Goal: Task Accomplishment & Management: Use online tool/utility

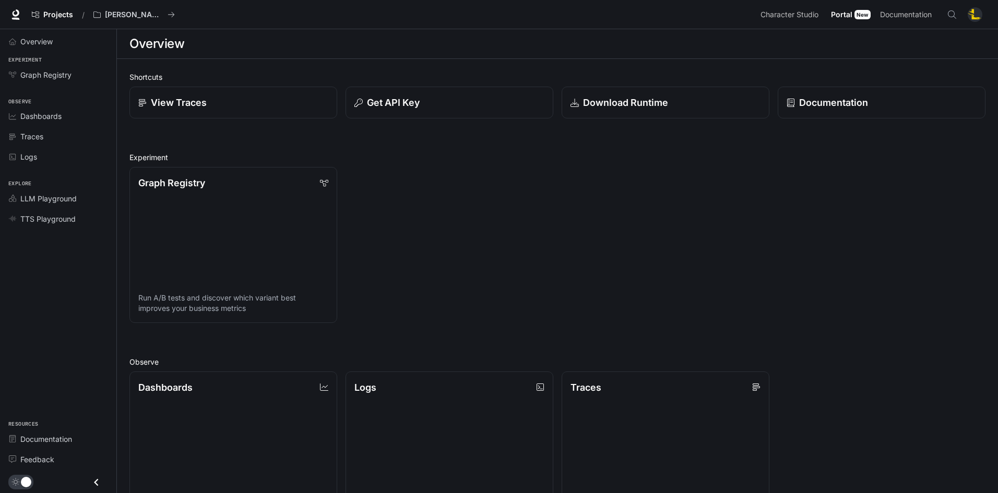
click at [976, 18] on img "button" at bounding box center [975, 14] width 15 height 15
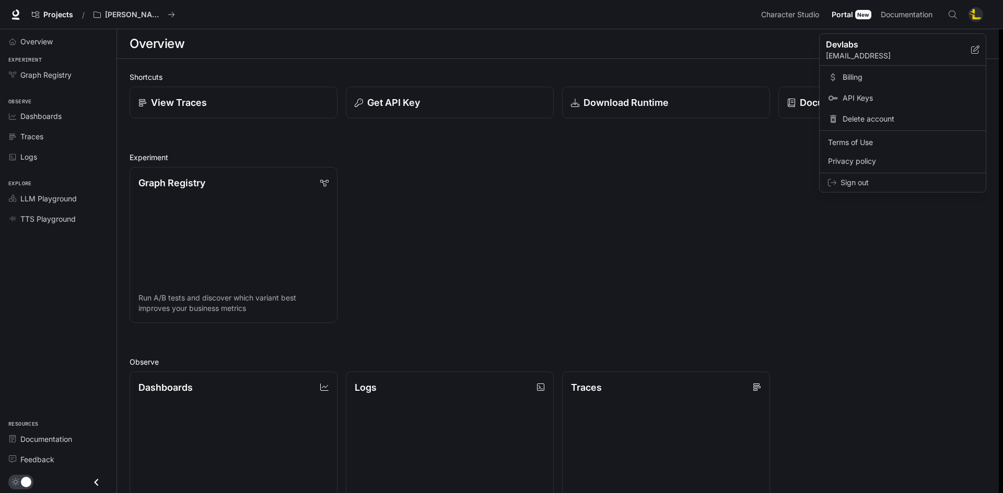
click at [736, 45] on div at bounding box center [501, 246] width 1003 height 493
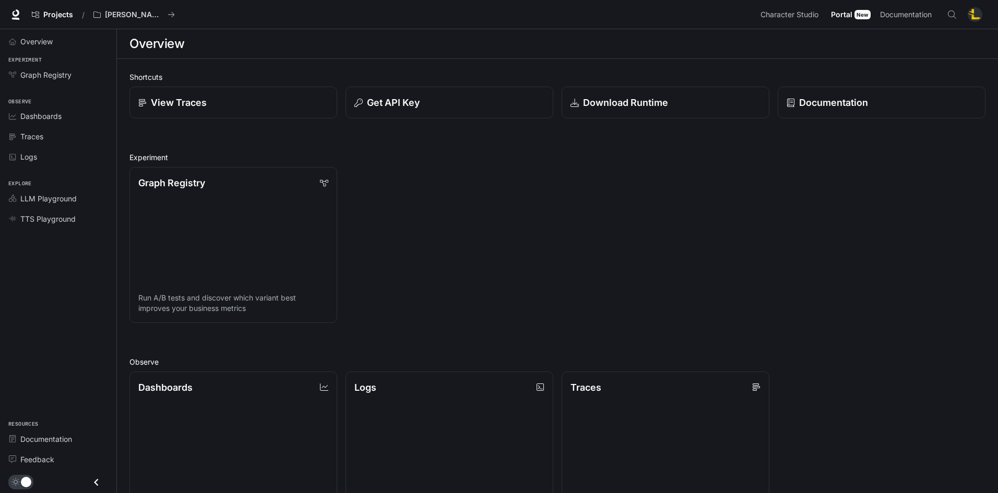
click at [861, 17] on div "New" at bounding box center [863, 14] width 16 height 9
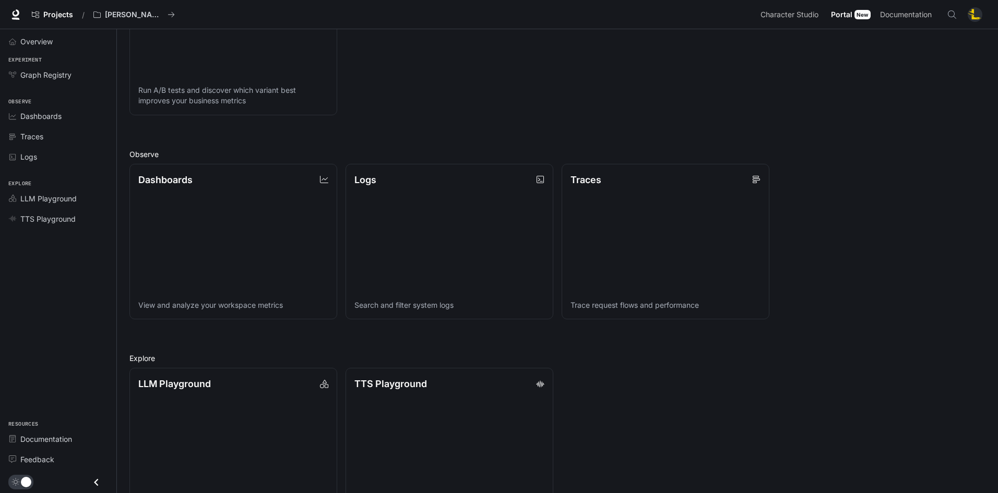
scroll to position [209, 0]
click at [75, 75] on div "Graph Registry" at bounding box center [63, 74] width 87 height 11
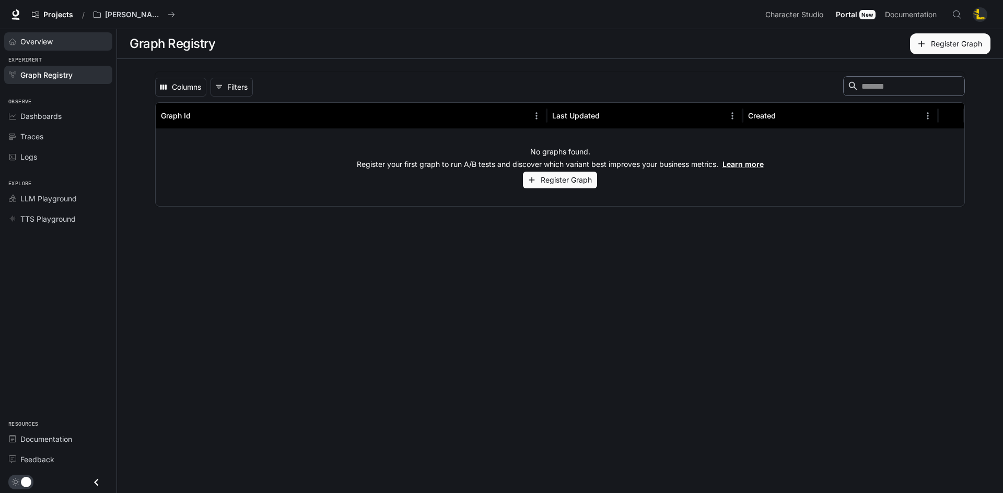
click at [56, 39] on div "Overview" at bounding box center [63, 41] width 87 height 11
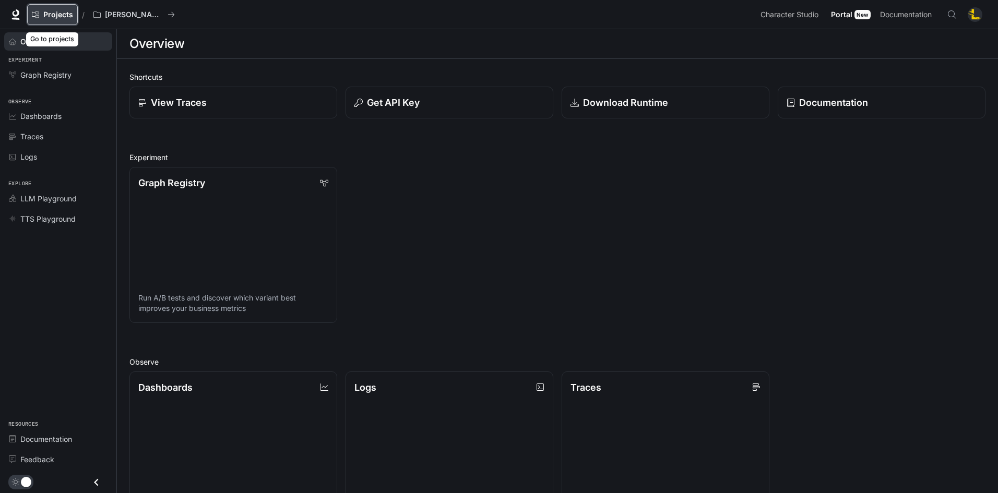
click at [63, 15] on span "Projects" at bounding box center [58, 14] width 30 height 9
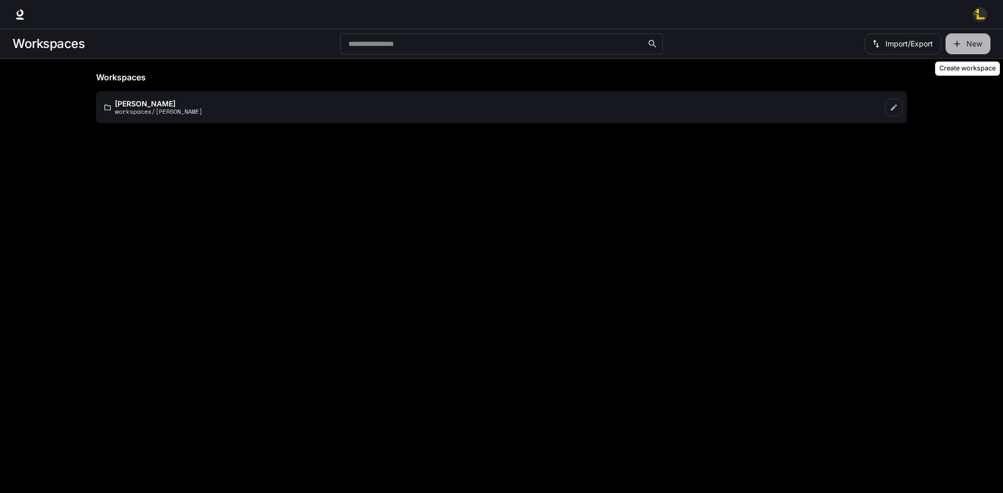
click at [963, 47] on button "New" at bounding box center [967, 43] width 45 height 21
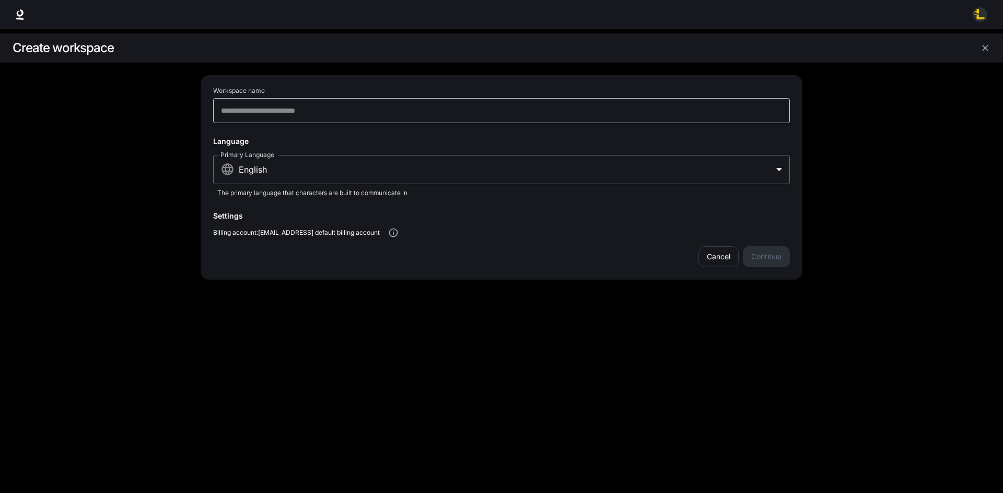
click at [404, 117] on div "​" at bounding box center [501, 110] width 576 height 25
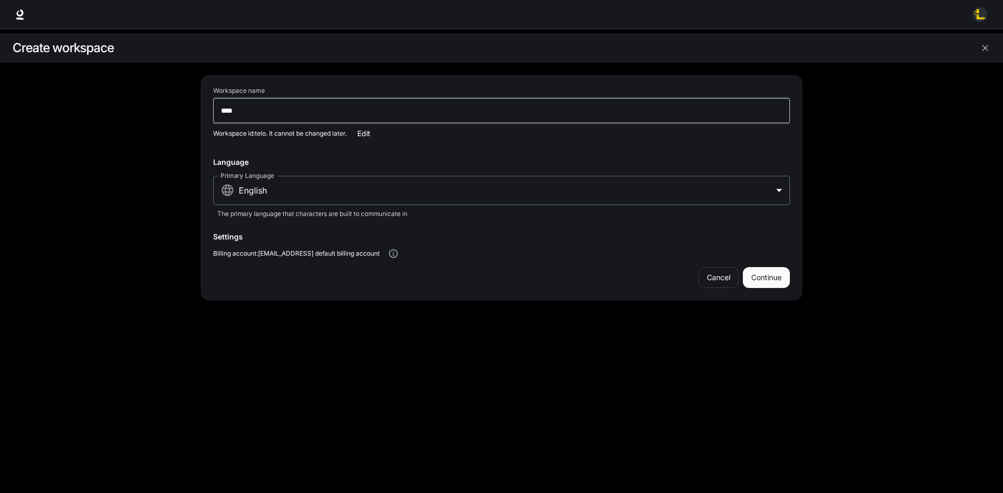
type input "****"
click at [483, 219] on div "Primary Language English ***** Primary Language The primary language that chara…" at bounding box center [501, 199] width 576 height 47
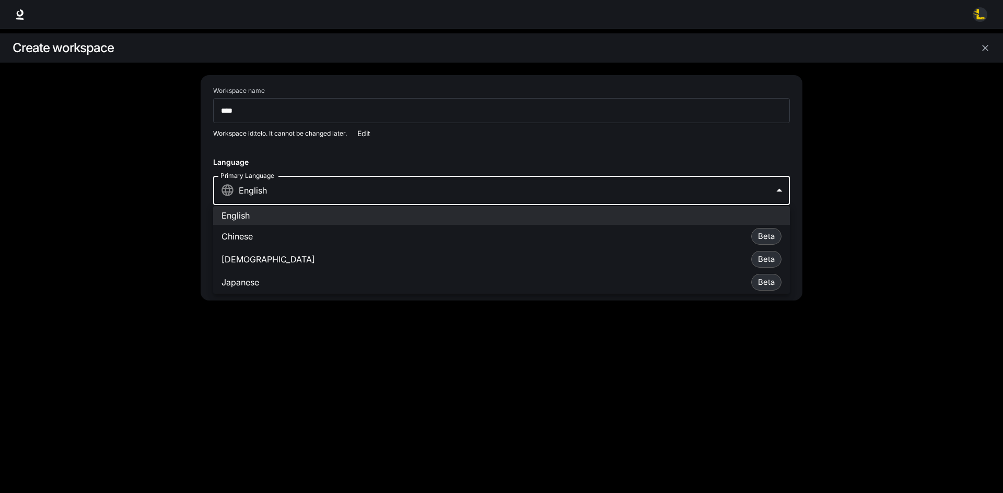
click at [481, 196] on body "Skip to main content Workspaces Create workspace Workspace name **** ​ Workspac…" at bounding box center [501, 246] width 1003 height 493
click at [481, 192] on div at bounding box center [501, 246] width 1003 height 493
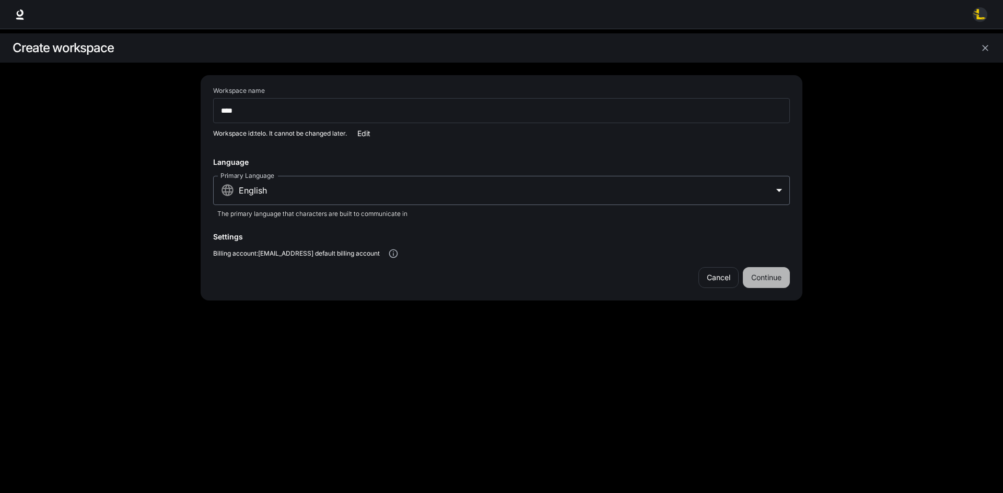
click at [760, 282] on button "Continue" at bounding box center [765, 277] width 47 height 21
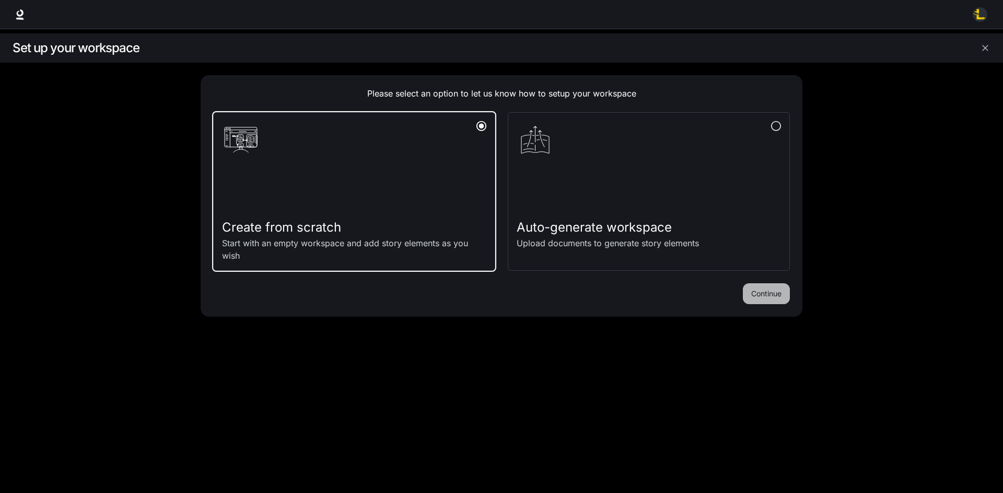
click at [758, 291] on button "Continue" at bounding box center [765, 294] width 47 height 21
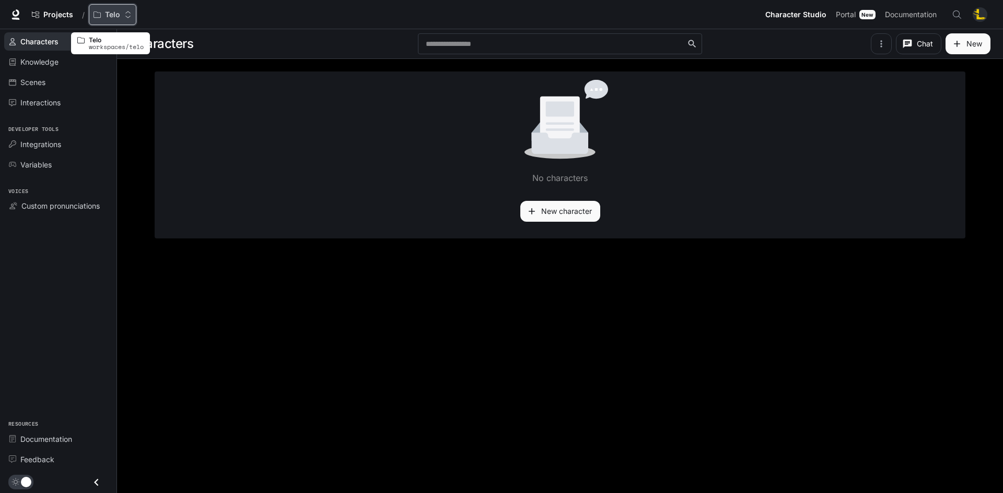
click at [108, 16] on p "Telo" at bounding box center [112, 14] width 15 height 9
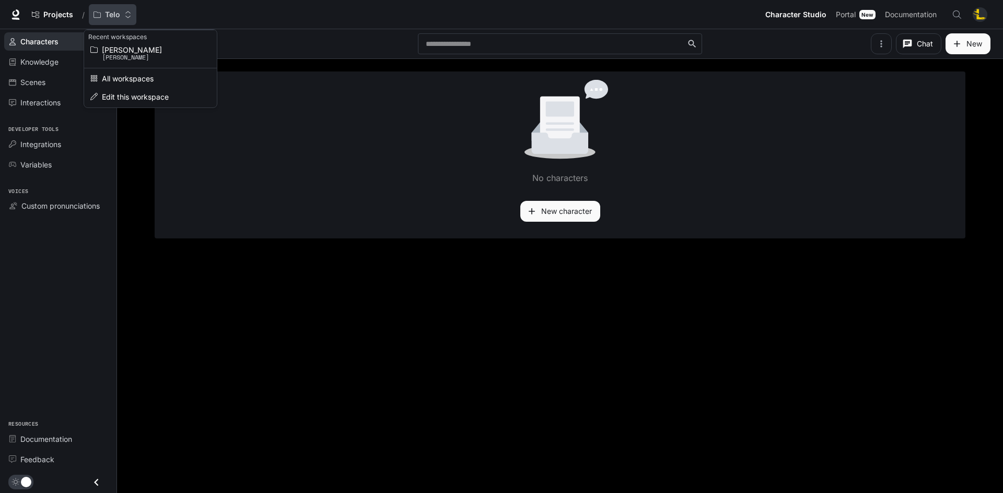
click at [108, 16] on div "Open workspace menu" at bounding box center [501, 246] width 1003 height 493
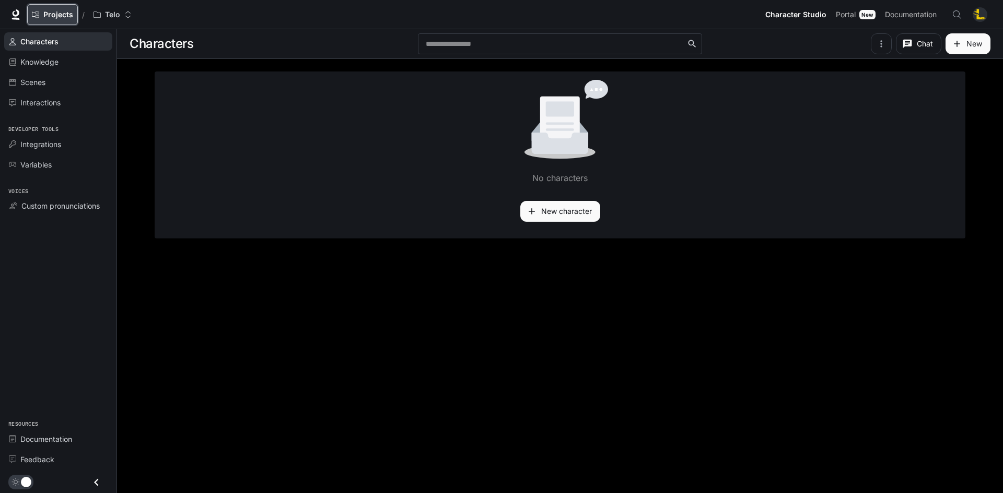
click at [63, 16] on span "Projects" at bounding box center [58, 14] width 30 height 9
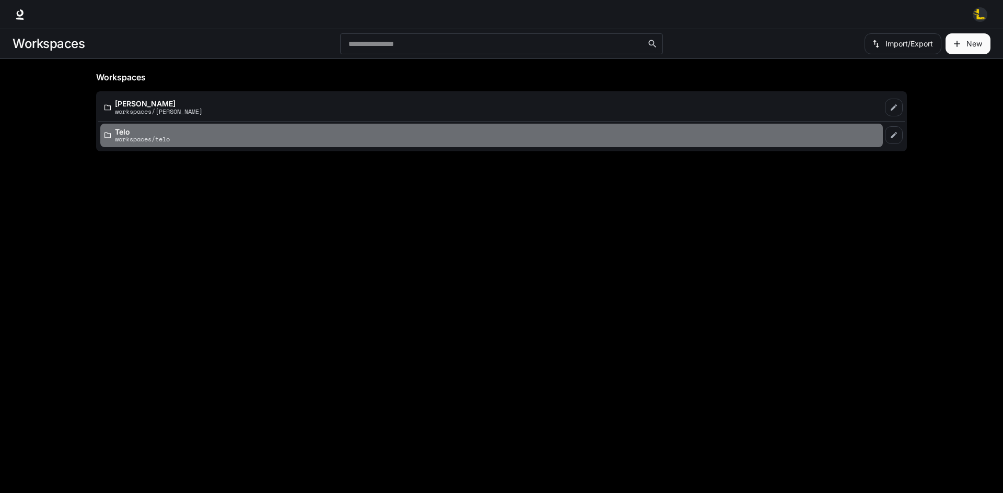
click at [135, 137] on p "workspaces/telo" at bounding box center [142, 139] width 55 height 7
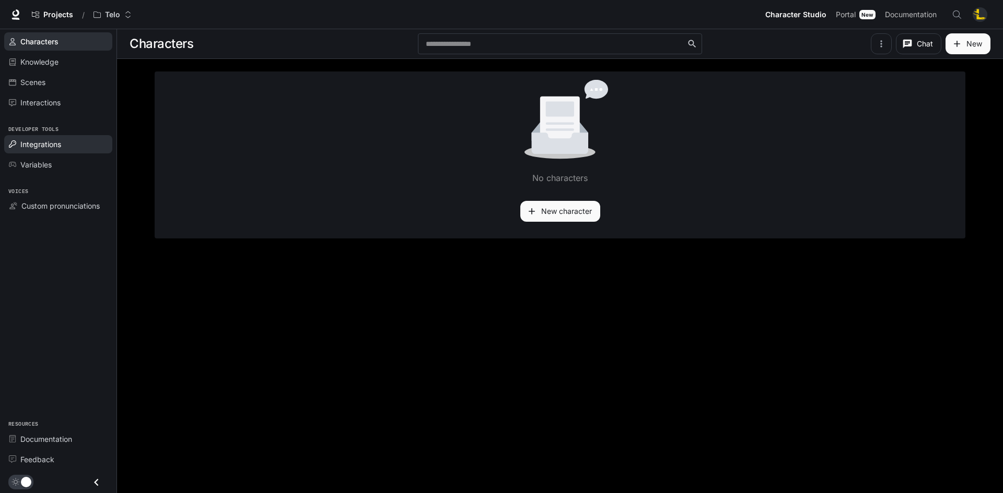
click at [66, 149] on div "Integrations" at bounding box center [63, 144] width 87 height 11
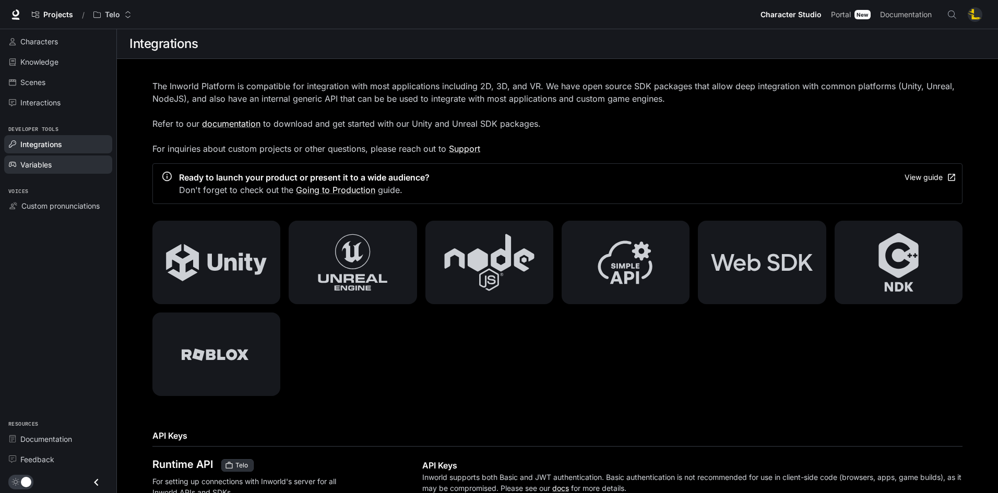
click at [57, 167] on div "Variables" at bounding box center [63, 164] width 87 height 11
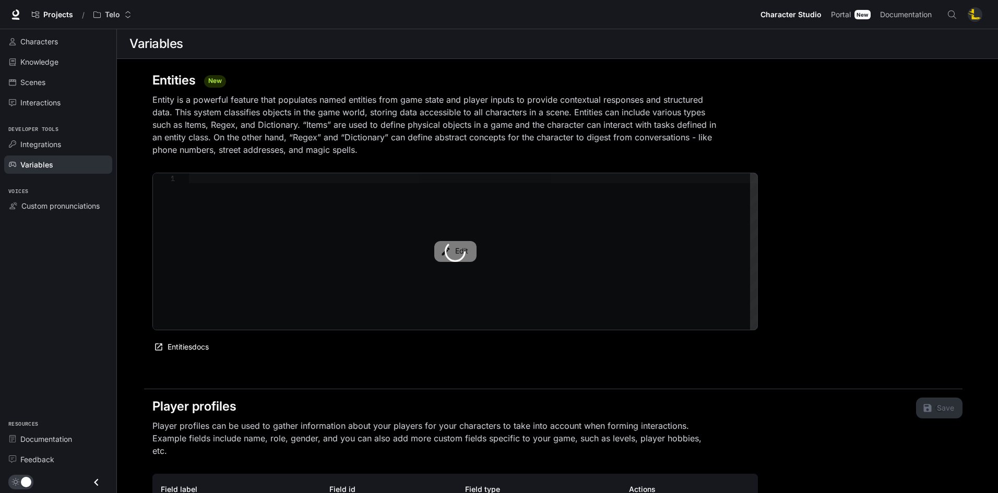
type textarea "**********"
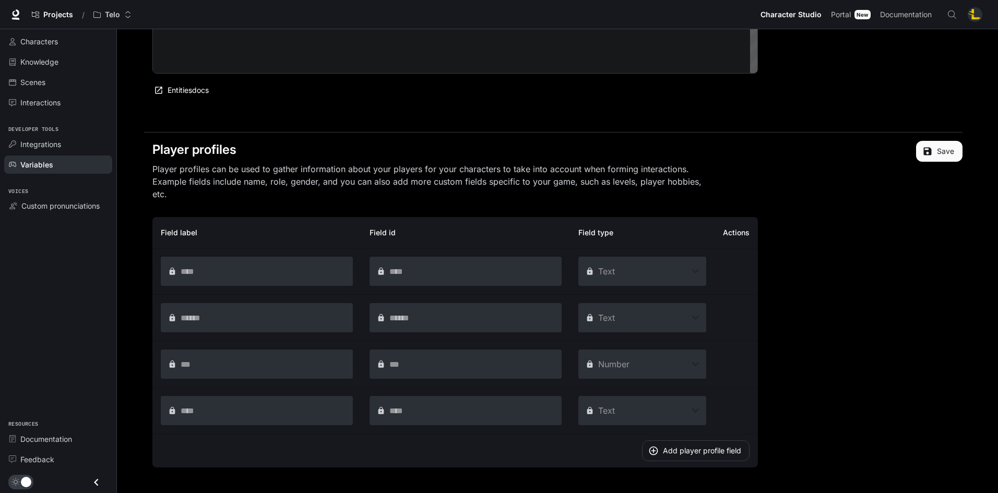
scroll to position [265, 0]
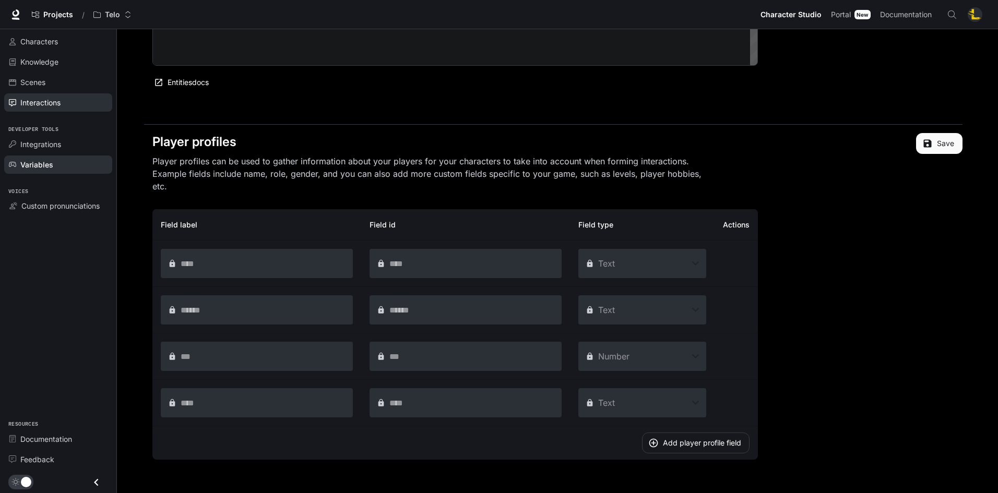
click at [49, 102] on span "Interactions" at bounding box center [40, 102] width 40 height 11
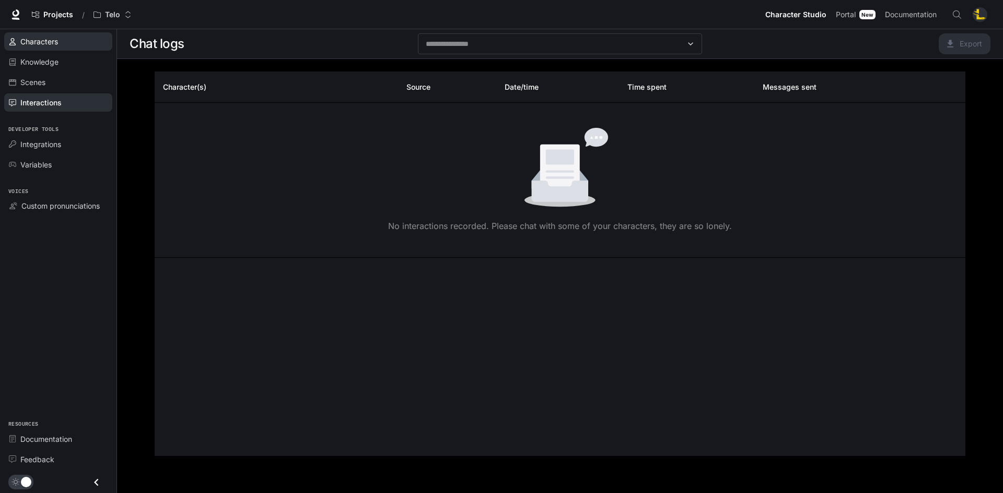
click at [49, 46] on span "Characters" at bounding box center [39, 41] width 38 height 11
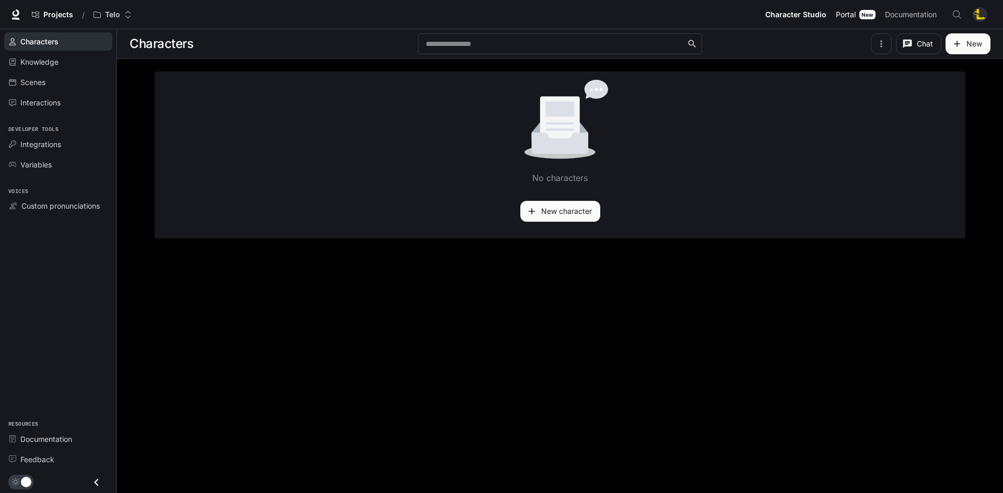
click at [851, 13] on span "Portal" at bounding box center [845, 14] width 20 height 13
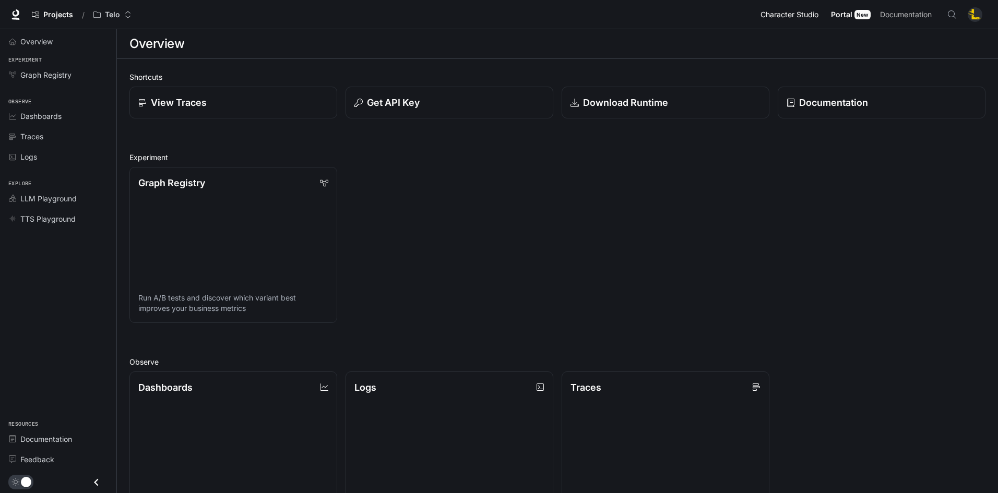
click at [793, 13] on span "Character Studio" at bounding box center [790, 14] width 58 height 13
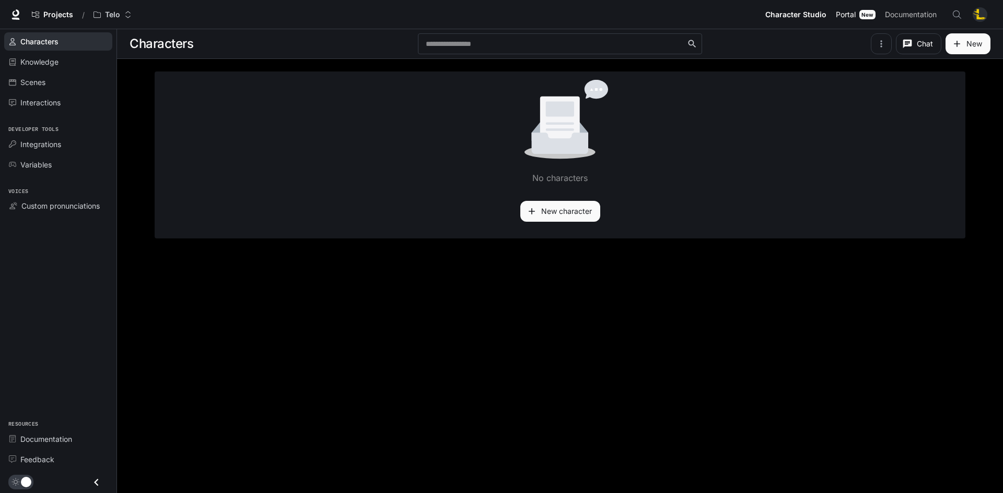
click at [852, 16] on span "Portal" at bounding box center [845, 14] width 20 height 13
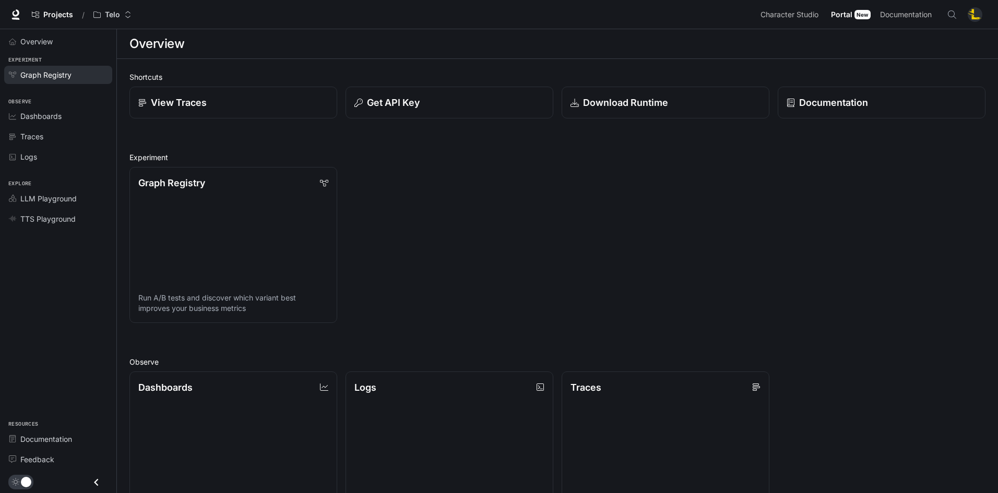
click at [58, 73] on span "Graph Registry" at bounding box center [45, 74] width 51 height 11
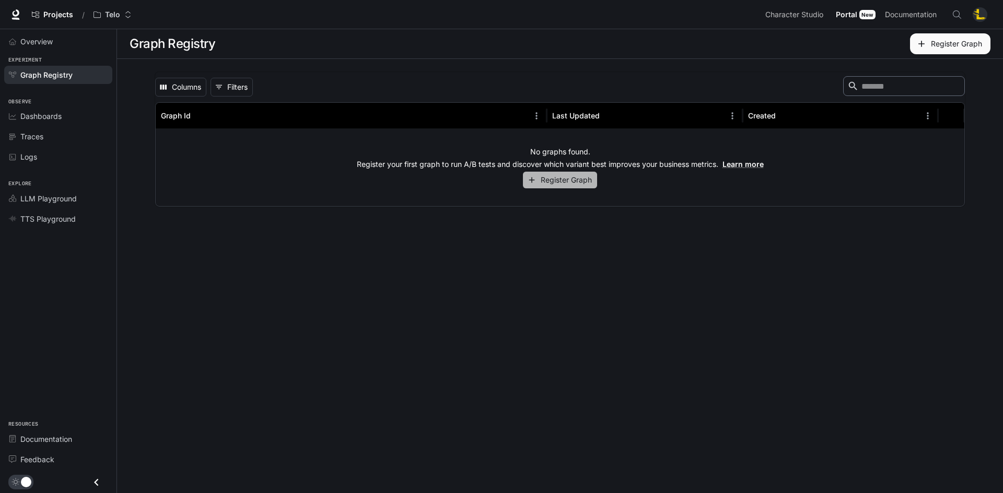
click at [559, 175] on button "Register Graph" at bounding box center [560, 180] width 74 height 17
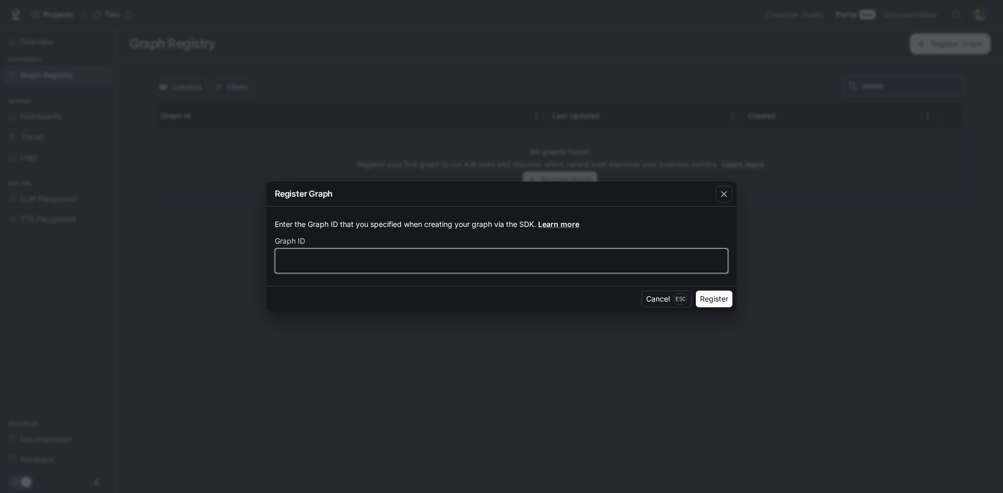
click at [439, 256] on input "text" at bounding box center [501, 261] width 452 height 10
type input "******"
click at [720, 301] on button "Register" at bounding box center [713, 299] width 37 height 17
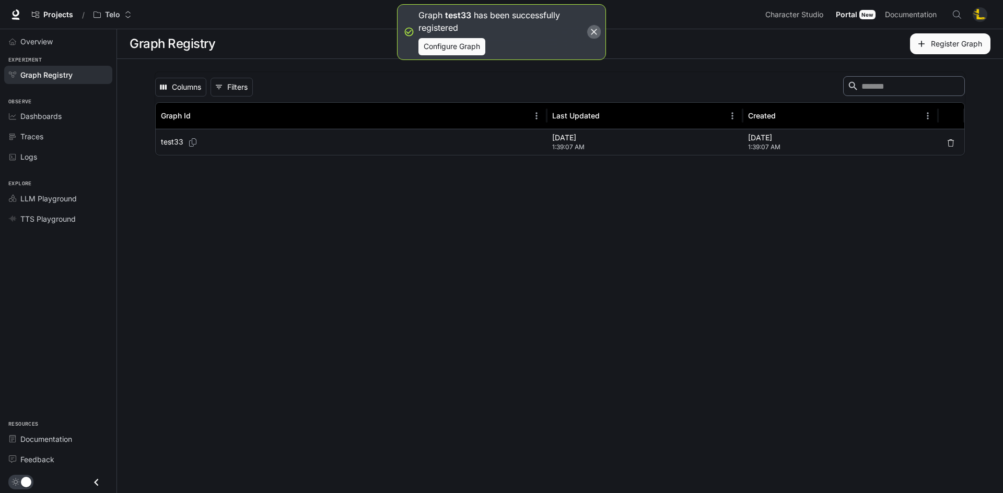
click at [596, 34] on icon "button" at bounding box center [594, 32] width 6 height 6
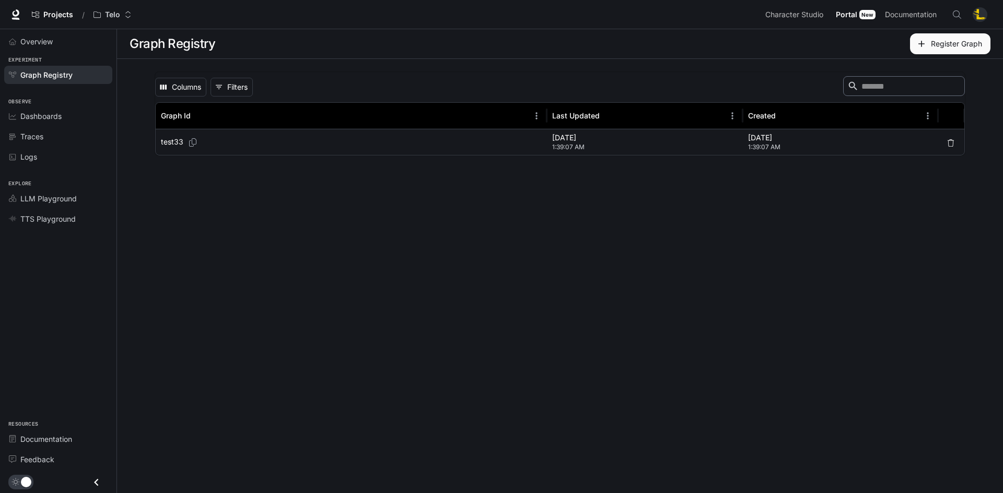
click at [173, 141] on p "test33" at bounding box center [172, 142] width 22 height 10
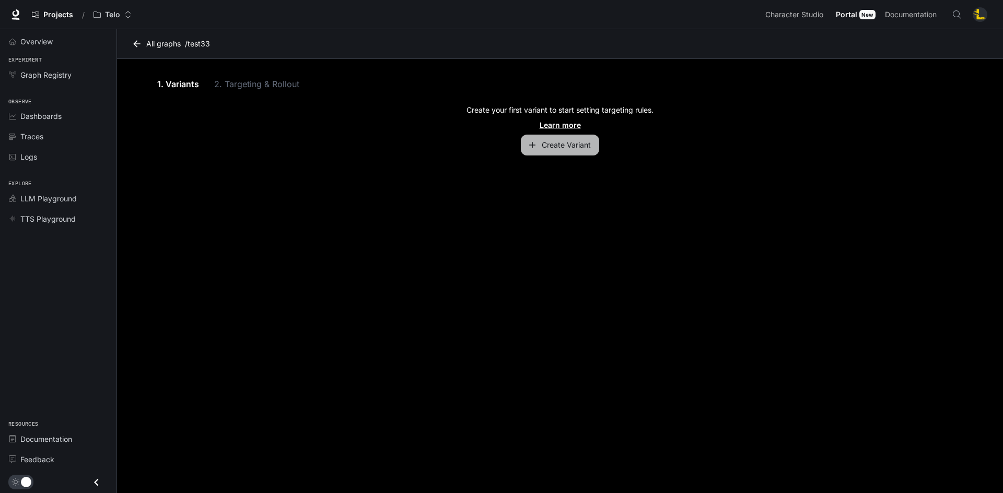
click at [554, 144] on button "Create Variant" at bounding box center [560, 145] width 78 height 21
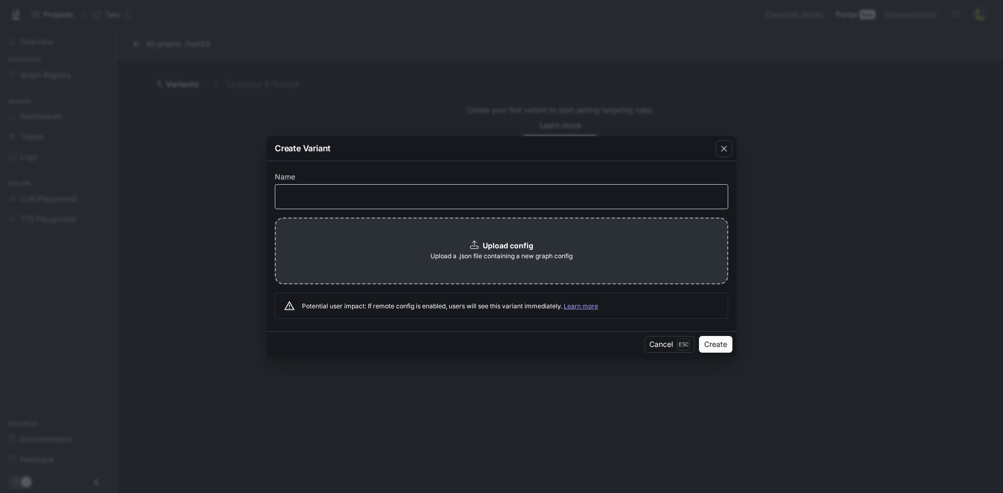
click at [461, 189] on div "​" at bounding box center [501, 196] width 453 height 25
click at [730, 150] on div "button" at bounding box center [723, 148] width 17 height 17
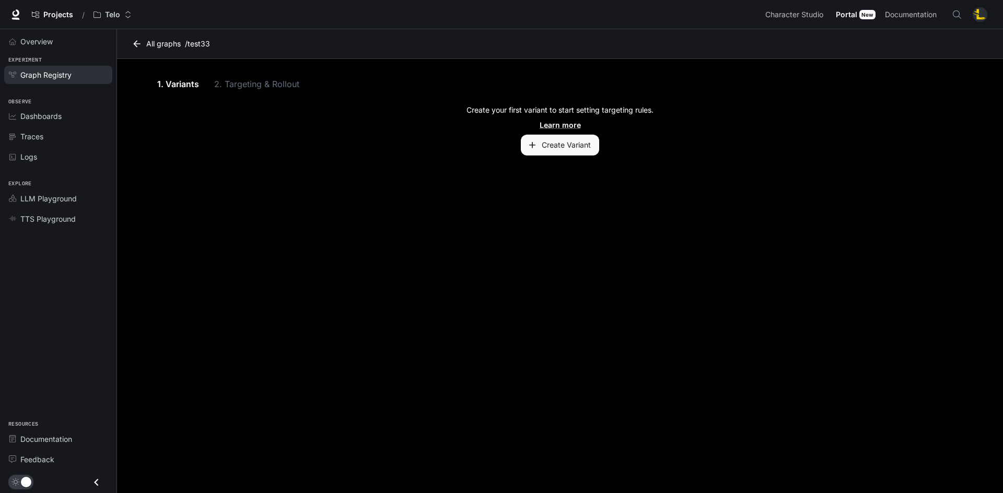
click at [52, 77] on span "Graph Registry" at bounding box center [45, 74] width 51 height 11
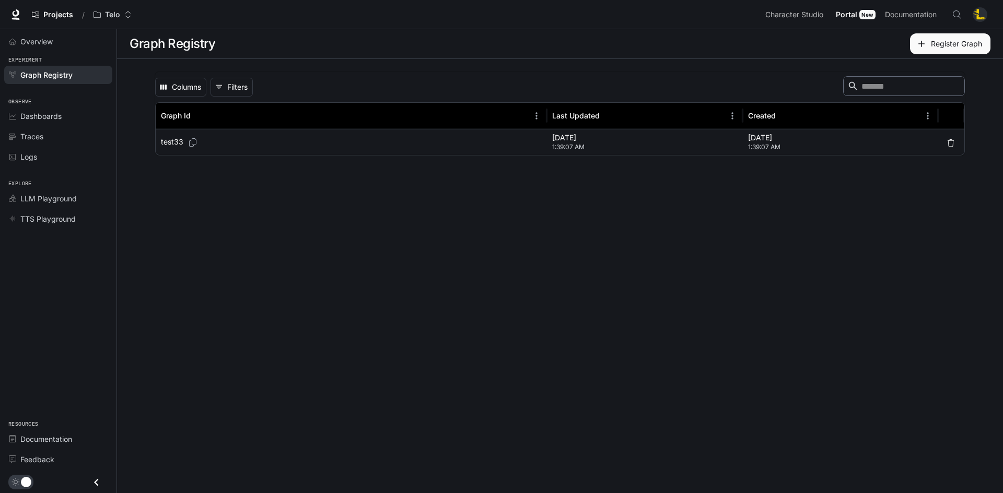
click at [171, 135] on div "test33" at bounding box center [351, 142] width 381 height 26
